Goal: Check status

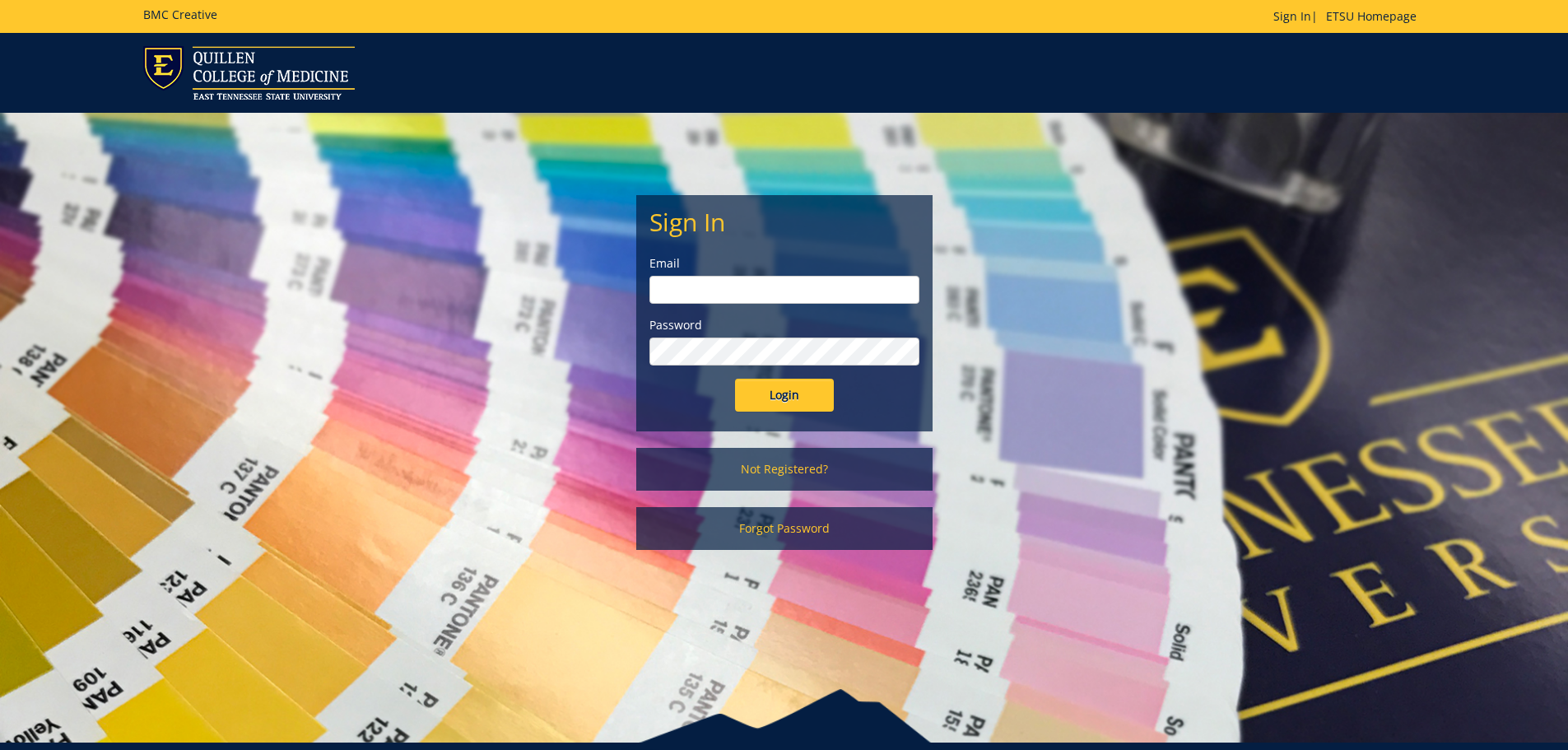
type input "brenner@etsu.edu"
click at [766, 415] on div "Sign In Email brenner@etsu.edu Password Login" at bounding box center [784, 313] width 294 height 235
click at [766, 408] on input "Login" at bounding box center [784, 394] width 98 height 33
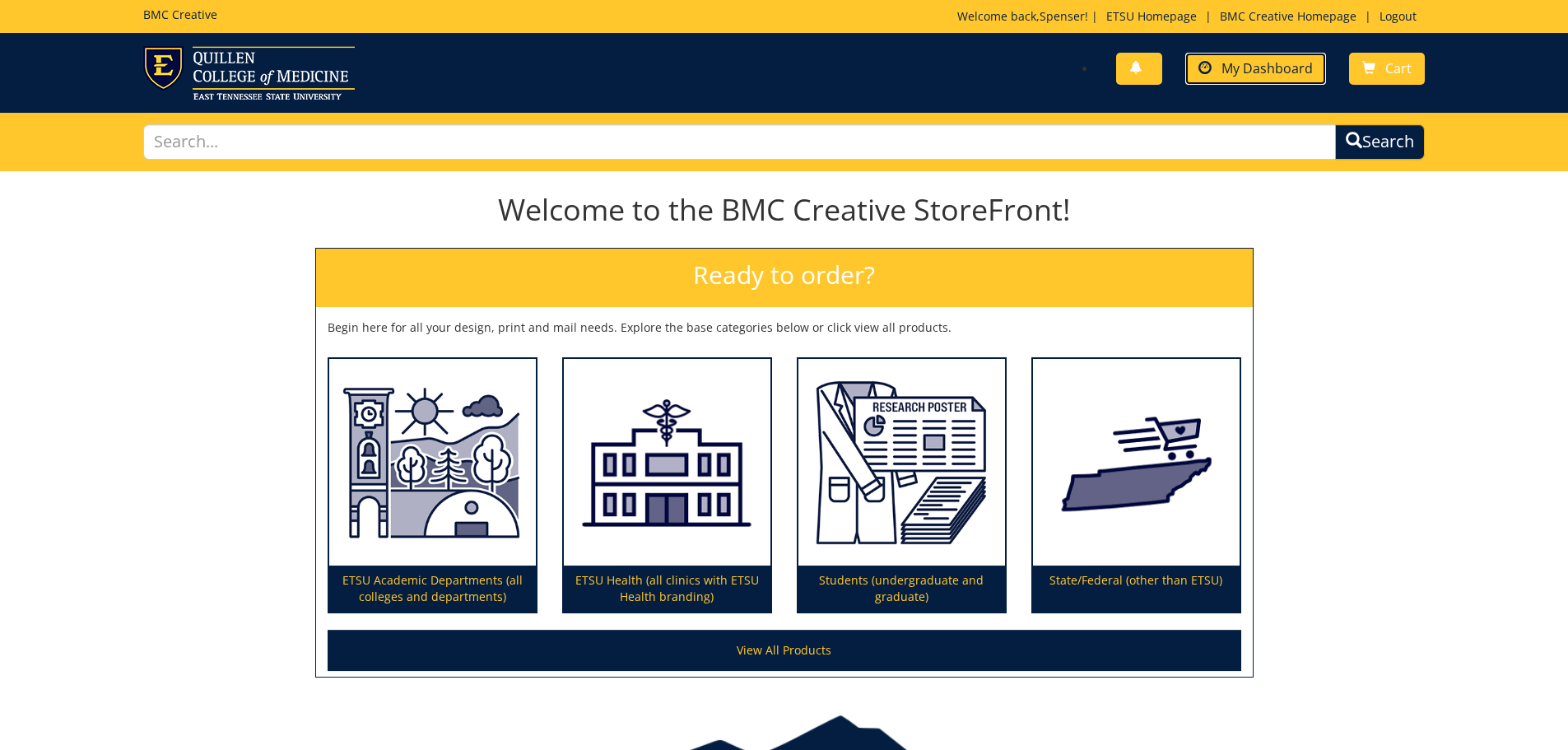
click at [1222, 78] on link "My Dashboard" at bounding box center [1255, 68] width 141 height 33
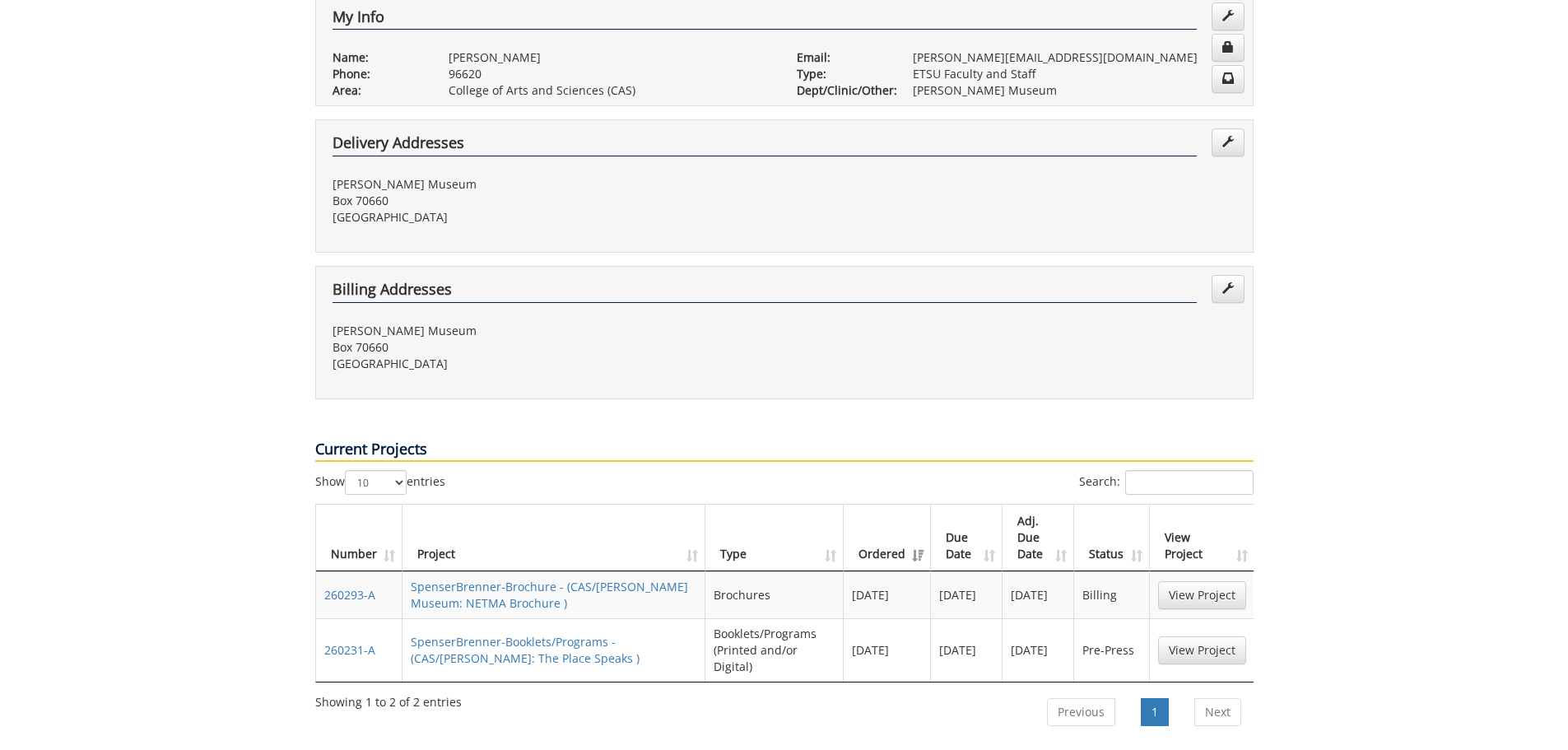
scroll to position [412, 0]
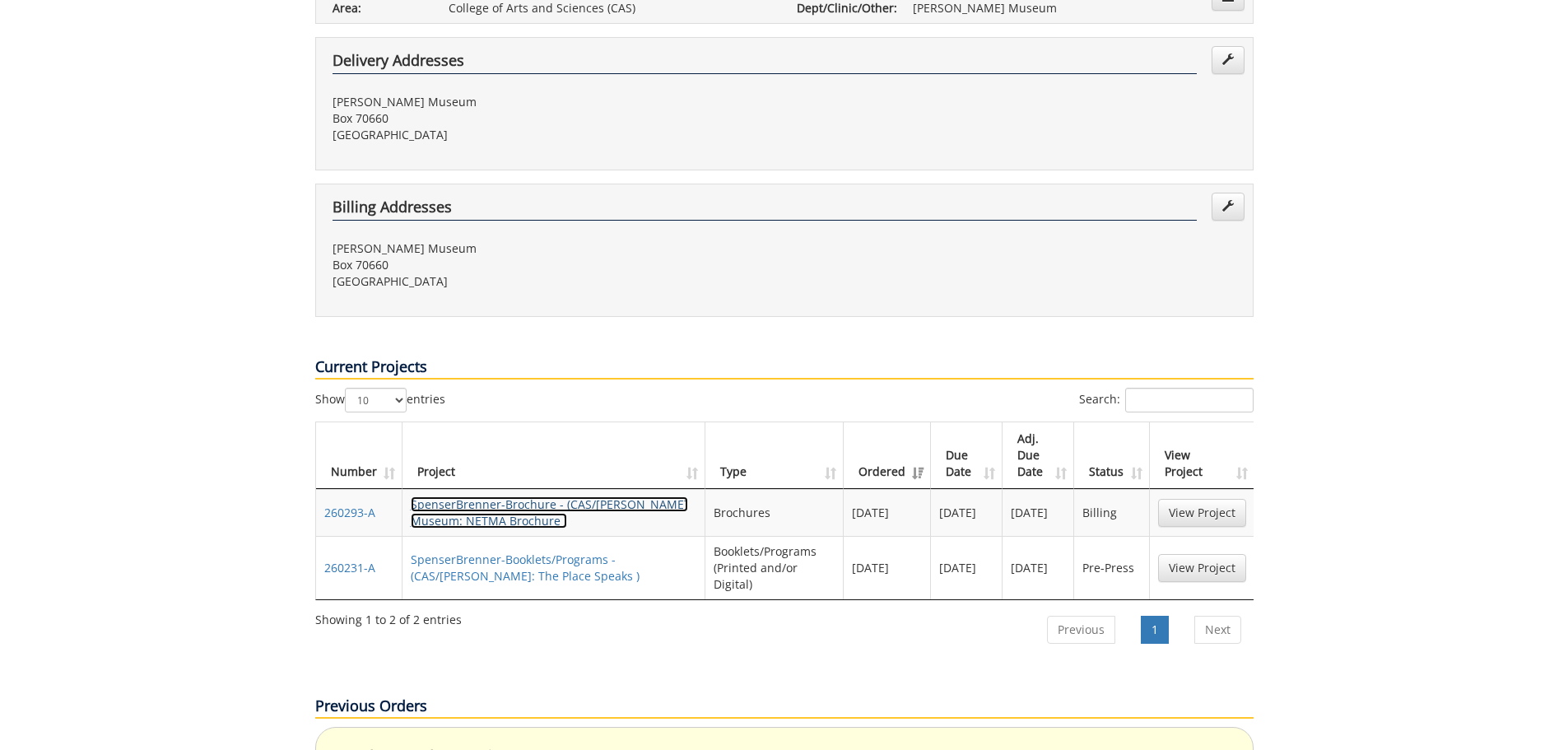
click at [604, 497] on link "SpenserBrenner-Brochure - (CAS/Reece Museum: NETMA Brochure )" at bounding box center [550, 512] width 278 height 33
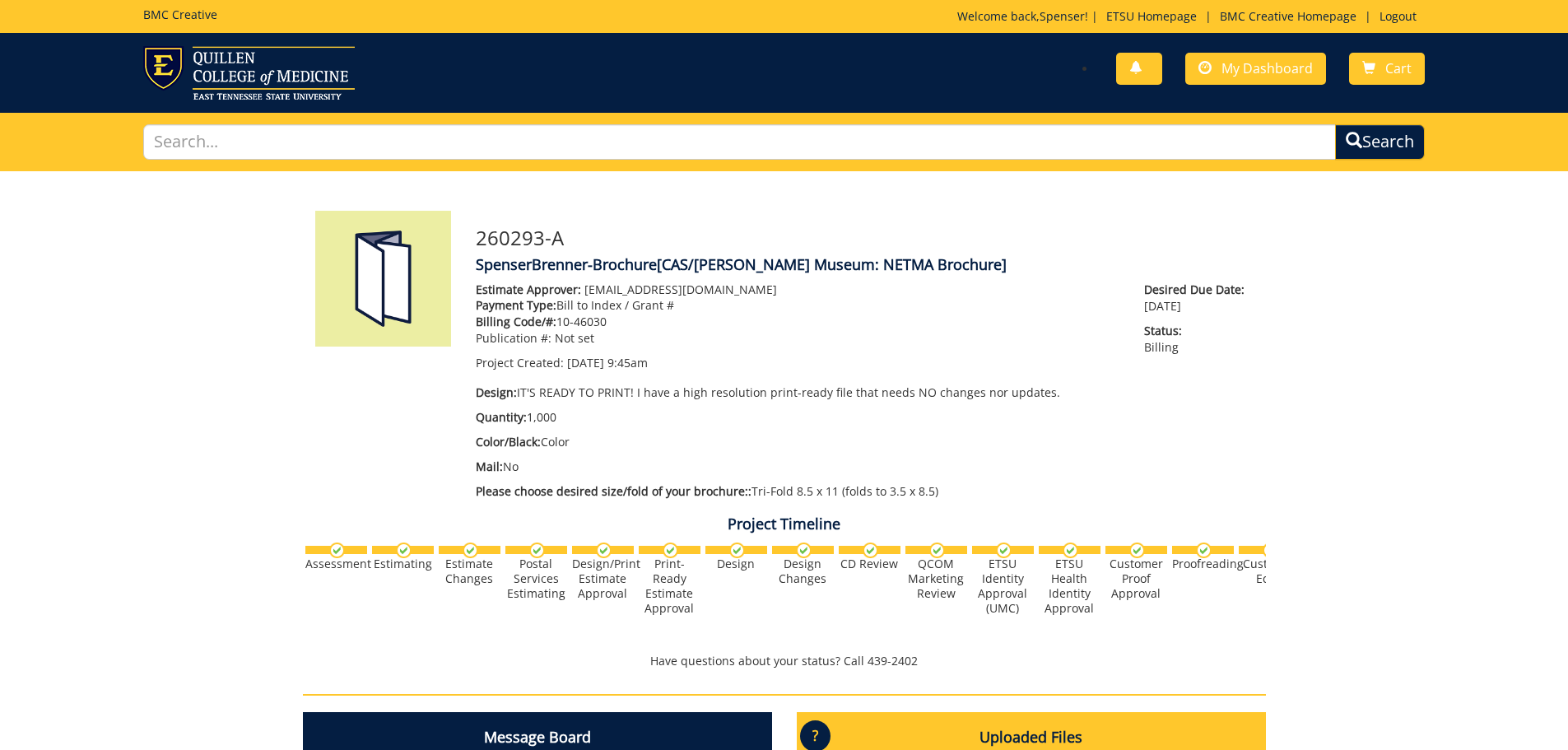
scroll to position [494, 0]
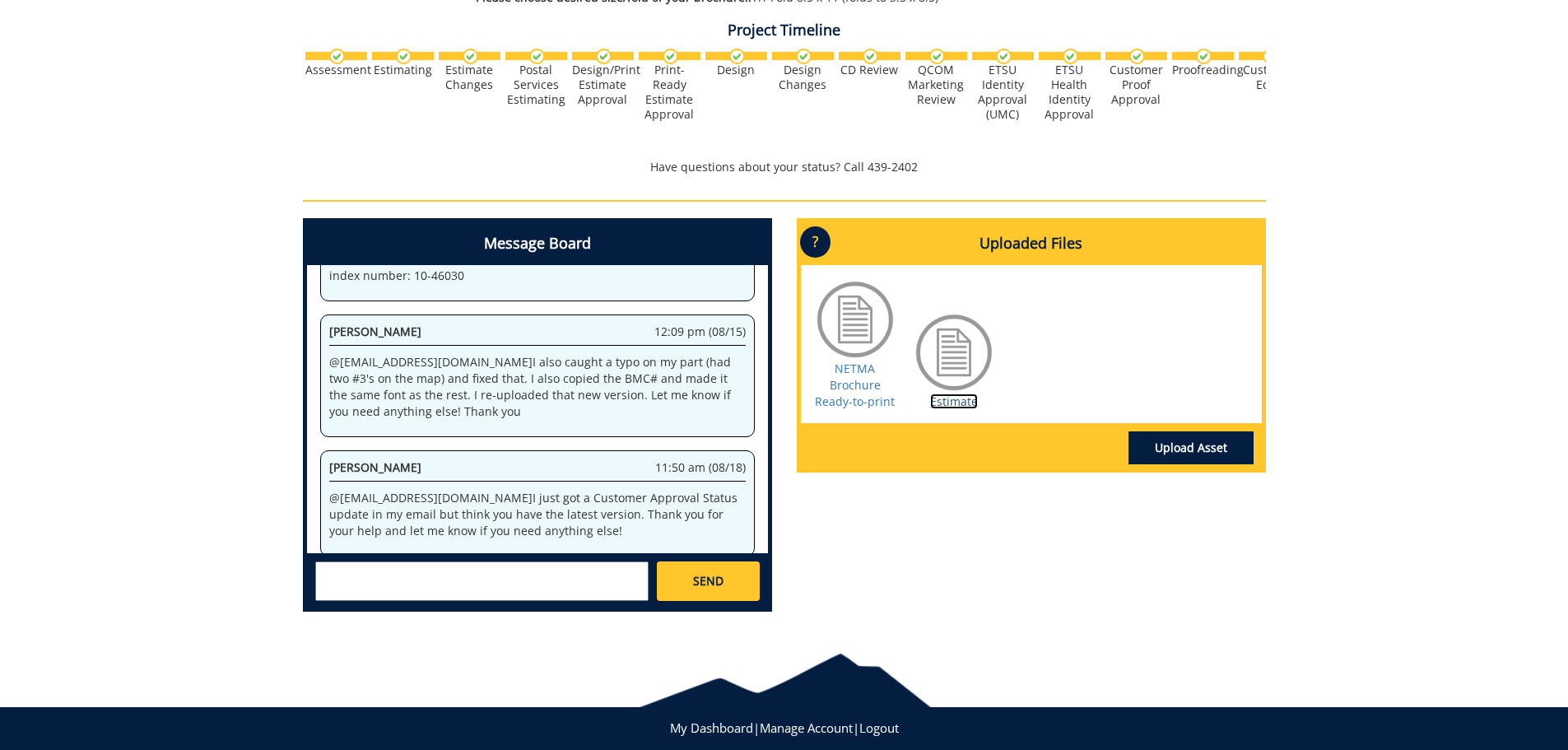
click at [960, 398] on link "Estimate" at bounding box center [953, 401] width 47 height 16
